Goal: Task Accomplishment & Management: Complete application form

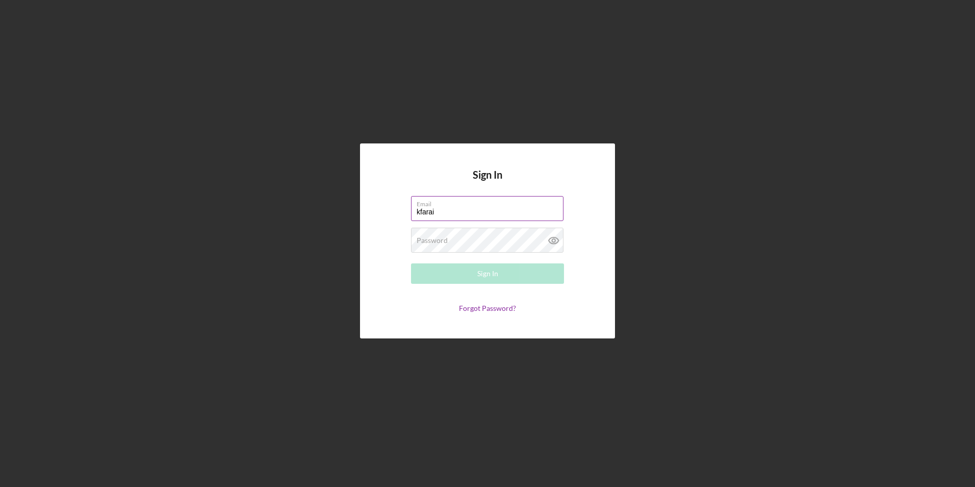
type input "[EMAIL_ADDRESS][DOMAIN_NAME]"
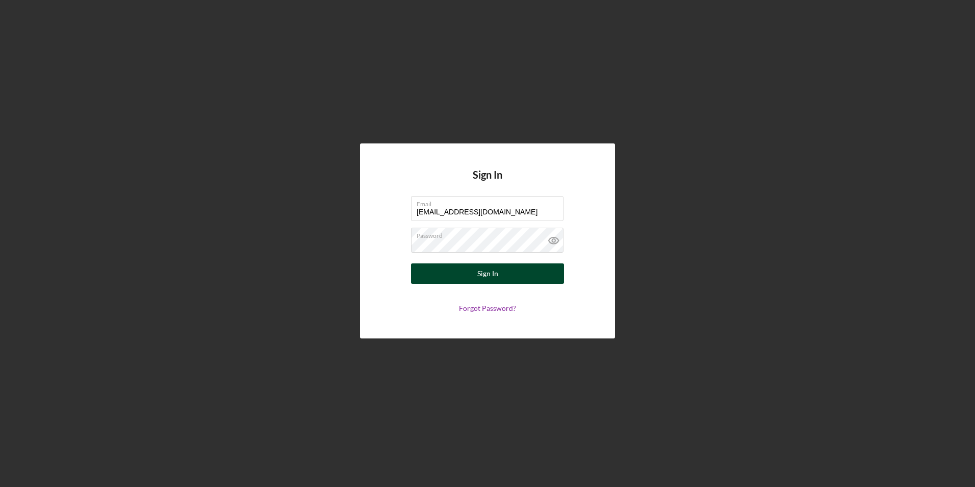
click at [502, 273] on button "Sign In" at bounding box center [487, 273] width 153 height 20
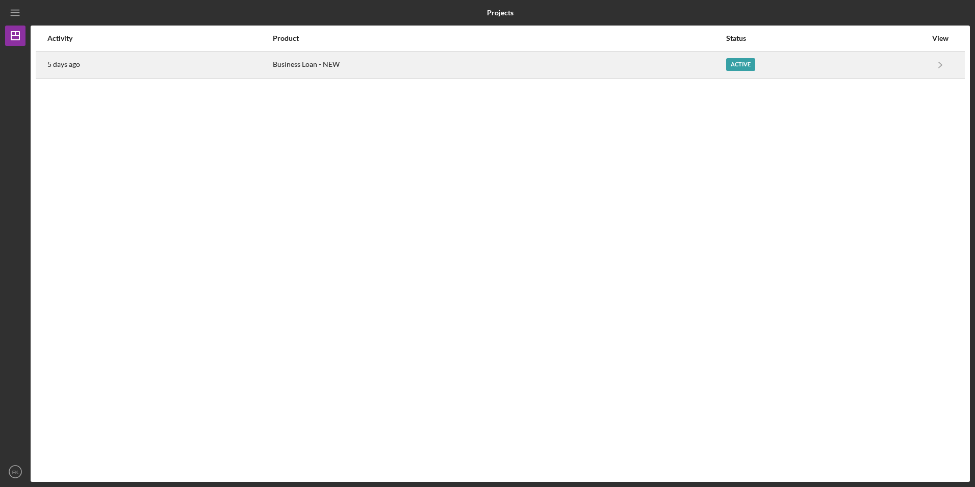
click at [306, 64] on div "Business Loan - NEW" at bounding box center [499, 65] width 453 height 26
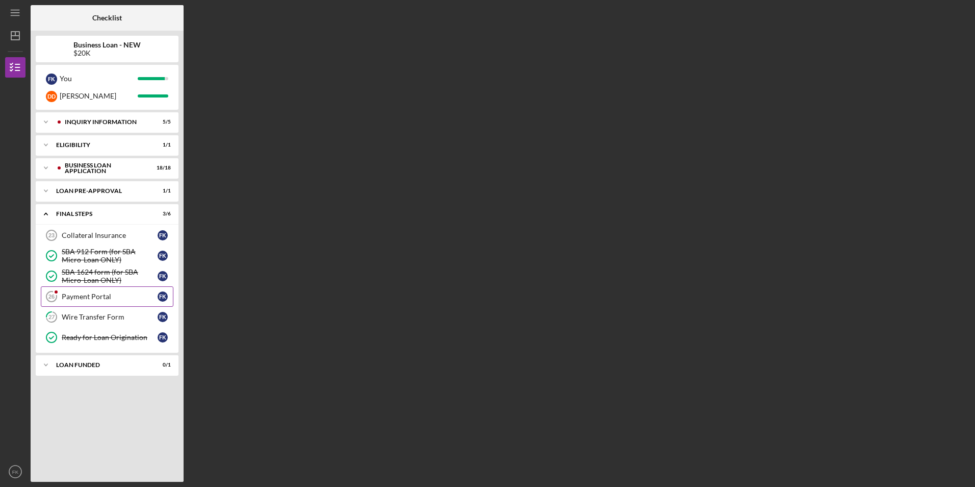
click at [110, 293] on div "Payment Portal" at bounding box center [110, 296] width 96 height 8
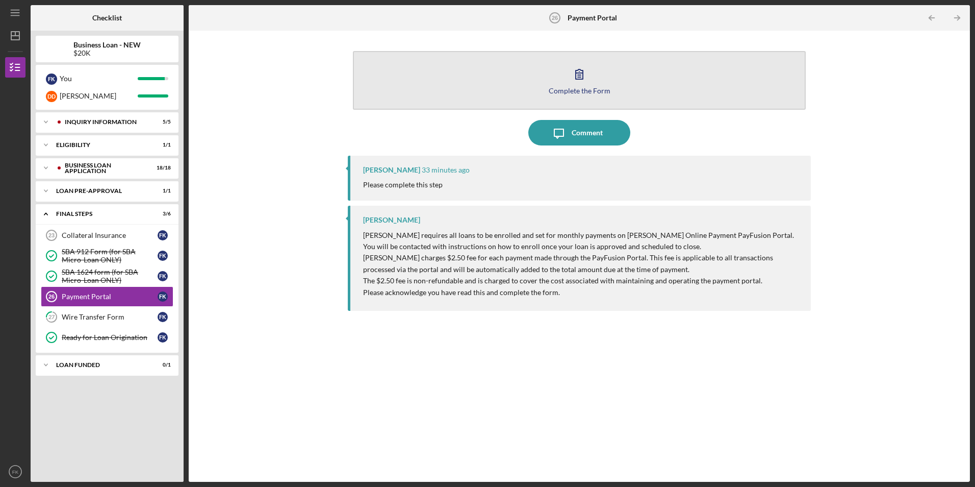
click at [578, 84] on icon "button" at bounding box center [580, 74] width 26 height 26
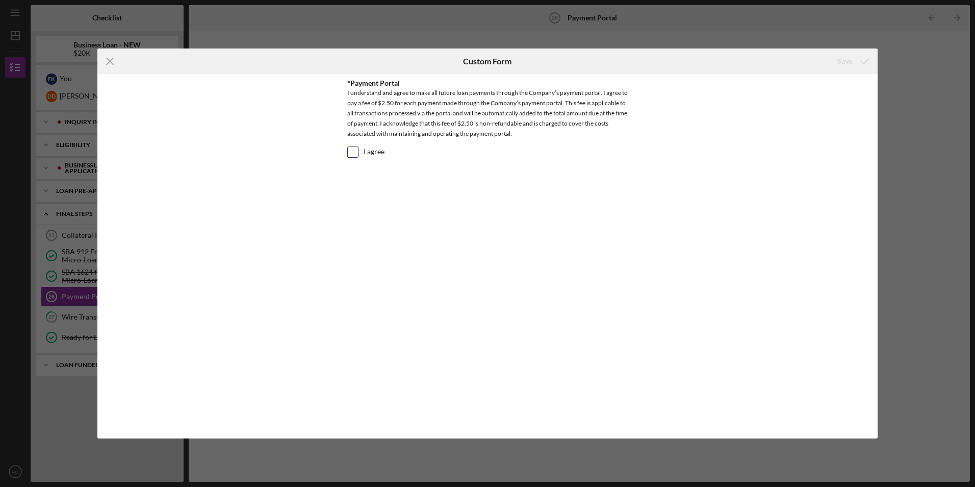
click at [352, 149] on input "I agree" at bounding box center [353, 152] width 10 height 10
checkbox input "true"
click at [844, 60] on div "Save" at bounding box center [844, 61] width 15 height 20
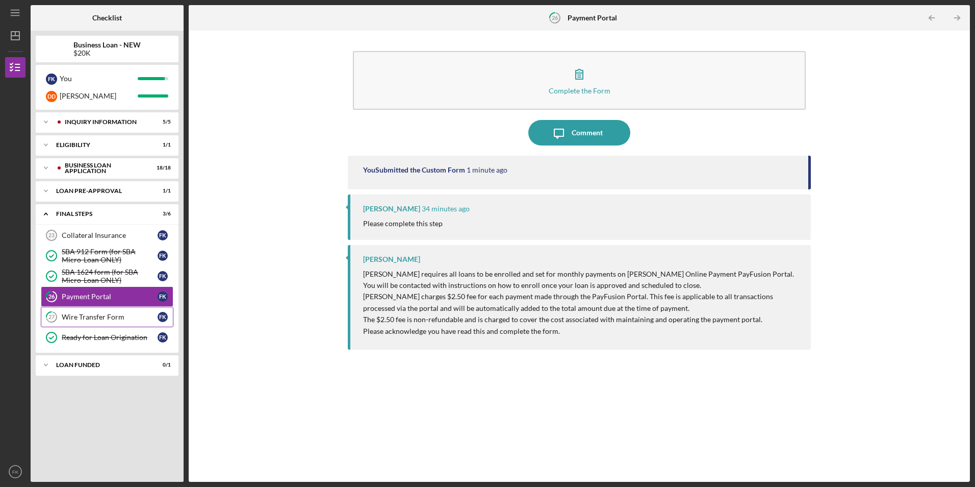
click at [102, 319] on div "Wire Transfer Form" at bounding box center [110, 317] width 96 height 8
